Goal: Task Accomplishment & Management: Use online tool/utility

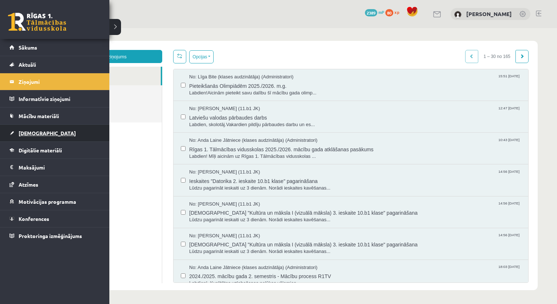
click at [33, 128] on link "[DEMOGRAPHIC_DATA]" at bounding box center [54, 133] width 91 height 17
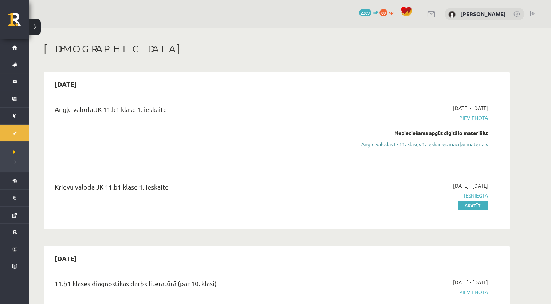
click at [444, 141] on link "Angļu valodas I - 11. klases 1. ieskaites mācību materiāls" at bounding box center [419, 144] width 137 height 8
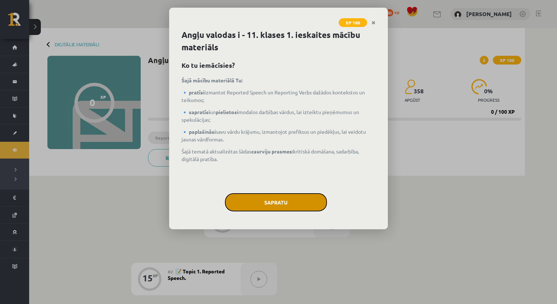
click at [261, 206] on button "Sapratu" at bounding box center [276, 202] width 102 height 18
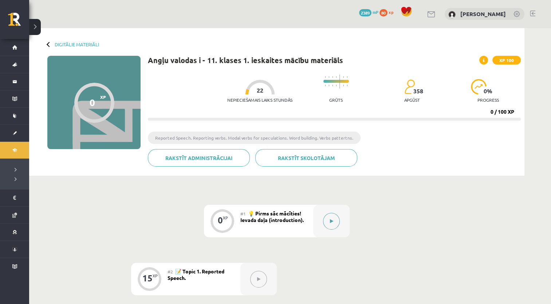
click at [337, 218] on button at bounding box center [331, 221] width 17 height 17
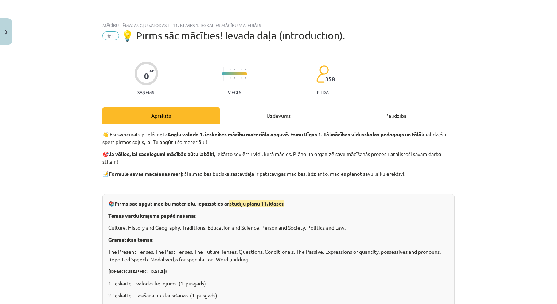
click at [279, 107] on div "Uzdevums" at bounding box center [278, 115] width 117 height 16
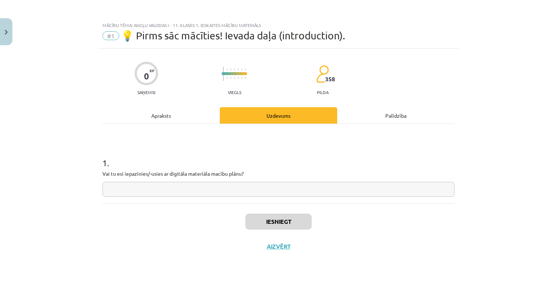
click at [238, 187] on input "text" at bounding box center [278, 189] width 352 height 15
type input "**"
click at [258, 215] on button "Iesniegt" at bounding box center [278, 221] width 66 height 16
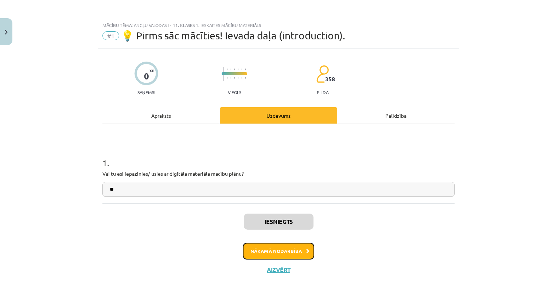
click at [294, 255] on button "Nākamā nodarbība" at bounding box center [278, 251] width 71 height 17
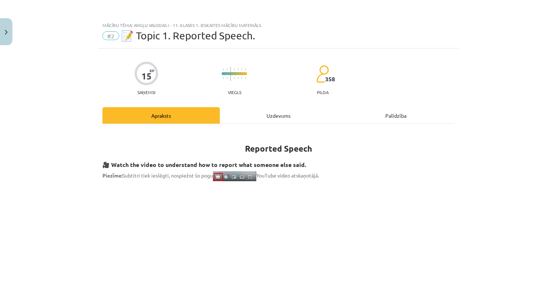
click at [267, 116] on div "Uzdevums" at bounding box center [278, 115] width 117 height 16
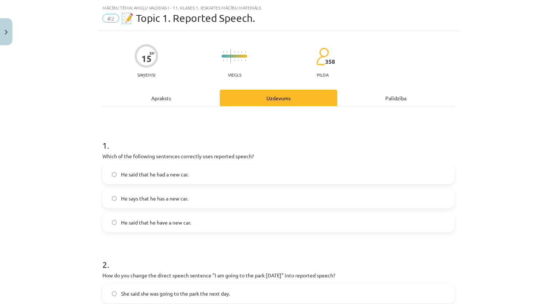
scroll to position [18, 0]
